Goal: Find specific page/section: Find specific page/section

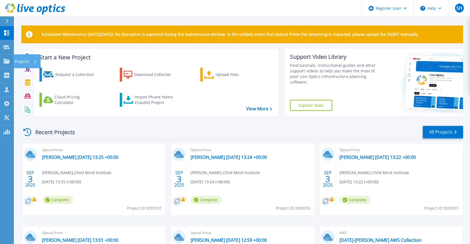
click at [15, 64] on p "Projects" at bounding box center [21, 61] width 15 height 14
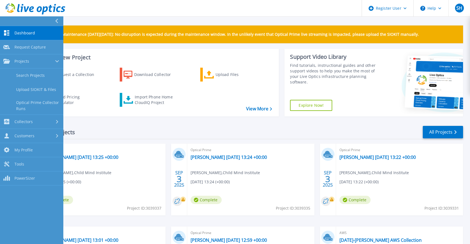
click at [38, 76] on link "Search Projects" at bounding box center [31, 76] width 63 height 14
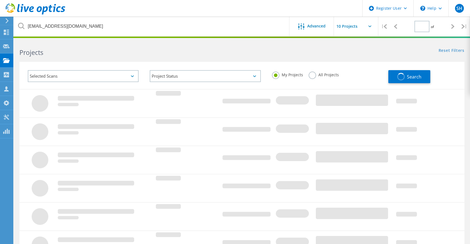
type input "1"
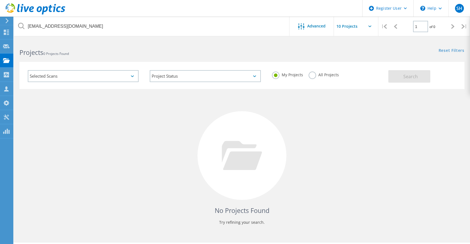
click at [314, 80] on div "My Projects All Projects" at bounding box center [327, 75] width 122 height 21
click at [313, 74] on label "All Projects" at bounding box center [323, 74] width 30 height 5
click at [0, 0] on input "All Projects" at bounding box center [0, 0] width 0 height 0
click at [408, 77] on span "Search" at bounding box center [410, 77] width 14 height 6
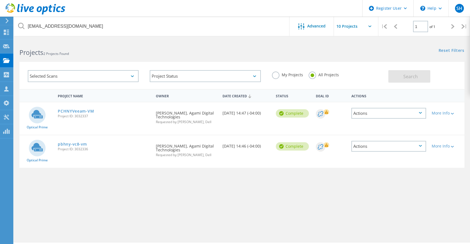
click at [64, 144] on link "pbhny-vc8-vm" at bounding box center [72, 144] width 29 height 4
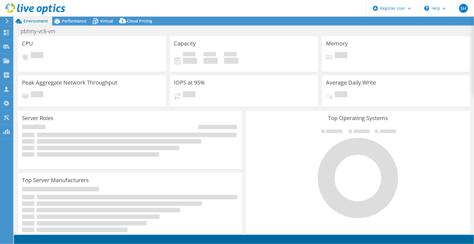
select select "USD"
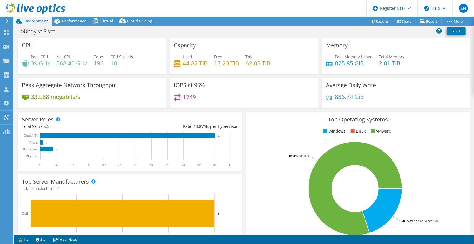
click at [79, 19] on span "Performance" at bounding box center [74, 20] width 24 height 5
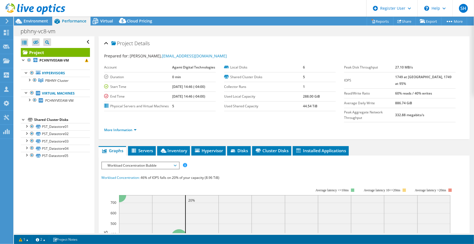
click at [180, 151] on span "Inventory" at bounding box center [173, 151] width 27 height 6
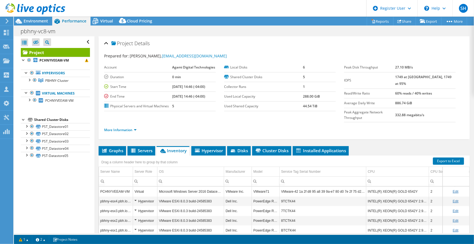
scroll to position [28, 0]
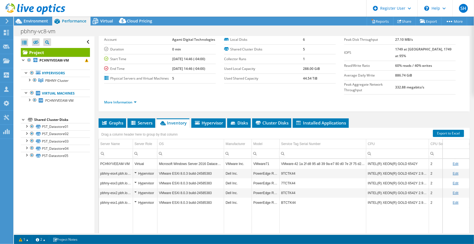
click at [147, 122] on span "Servers" at bounding box center [141, 123] width 22 height 6
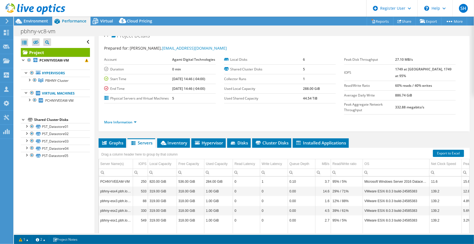
scroll to position [0, 0]
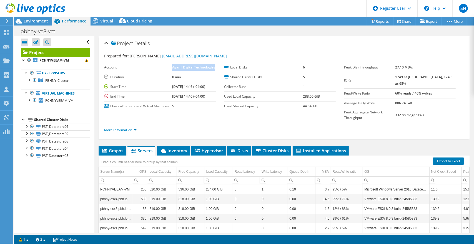
drag, startPoint x: 172, startPoint y: 67, endPoint x: 192, endPoint y: 74, distance: 20.8
click at [192, 70] on b "Agami Digital Technologies" at bounding box center [193, 67] width 43 height 5
drag, startPoint x: 192, startPoint y: 74, endPoint x: 182, endPoint y: 44, distance: 31.2
click at [181, 44] on div "Project Details" at bounding box center [284, 44] width 360 height 12
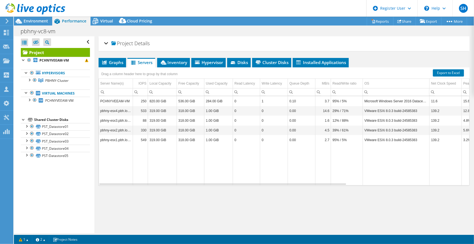
click at [107, 42] on div "Project Details" at bounding box center [284, 44] width 360 height 12
